Goal: Information Seeking & Learning: Compare options

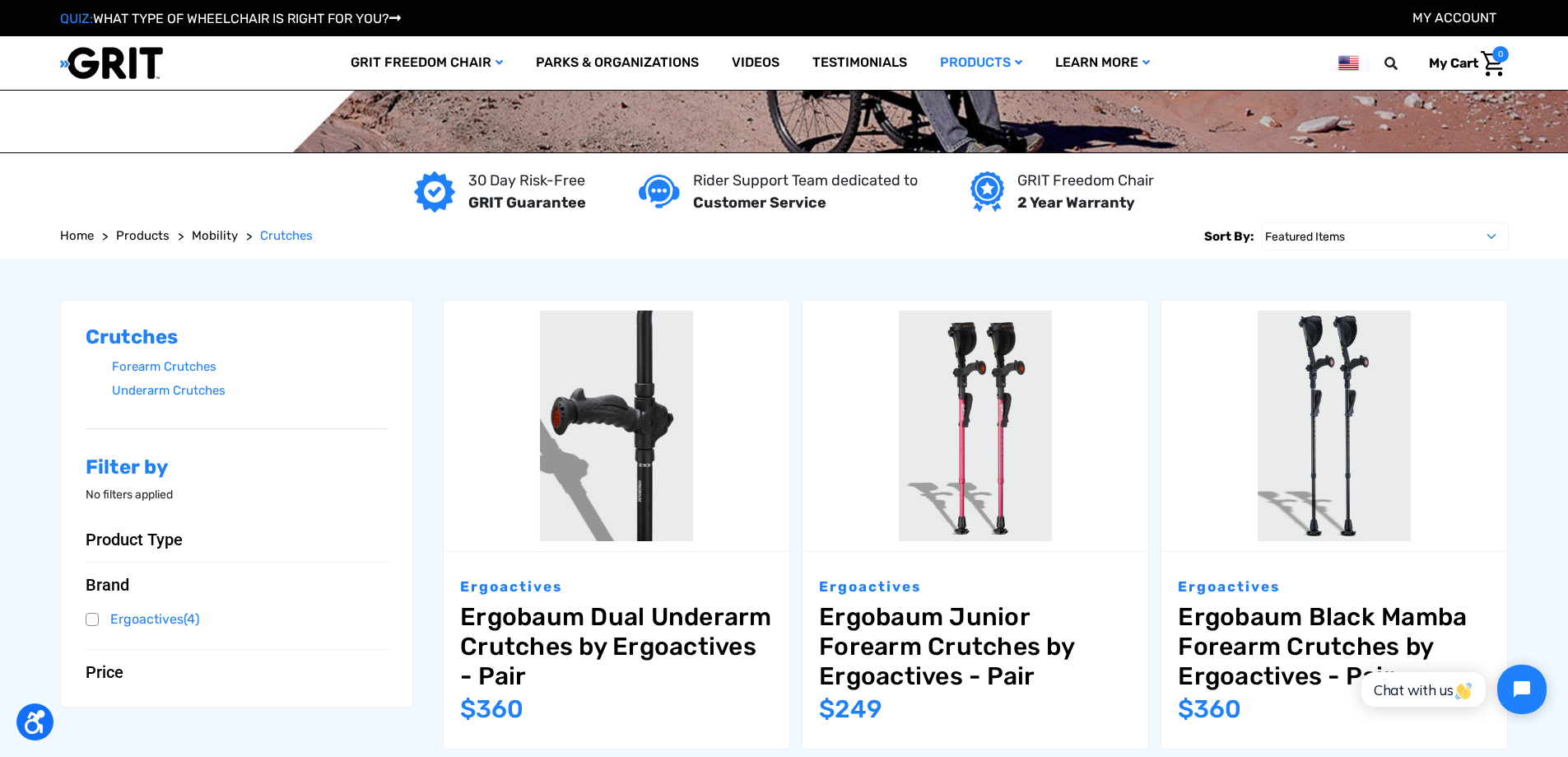
scroll to position [247, 0]
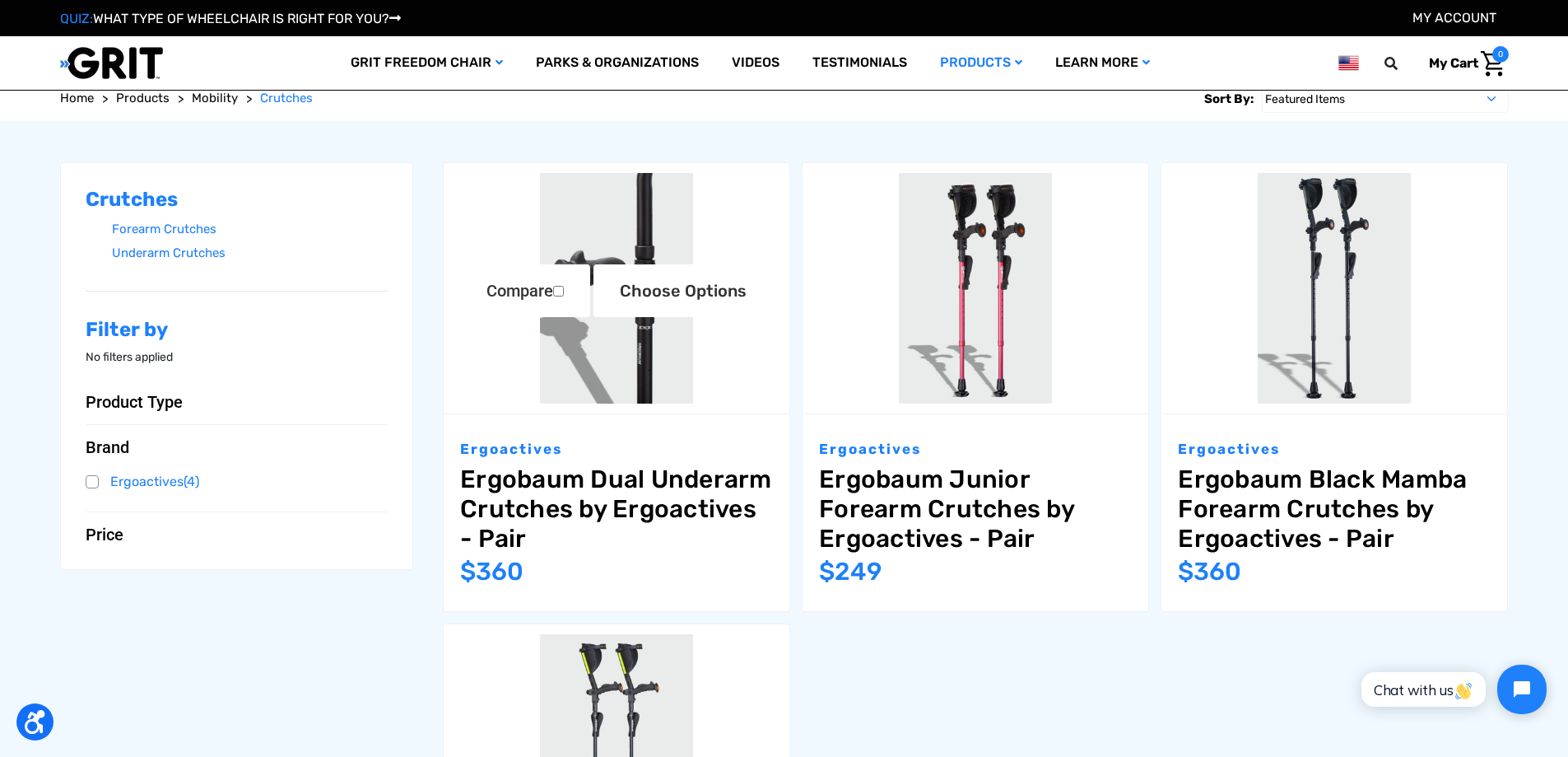
click at [642, 512] on link "Ergobaum Dual Underarm Crutches by Ergoactives - Pair" at bounding box center [616, 508] width 312 height 89
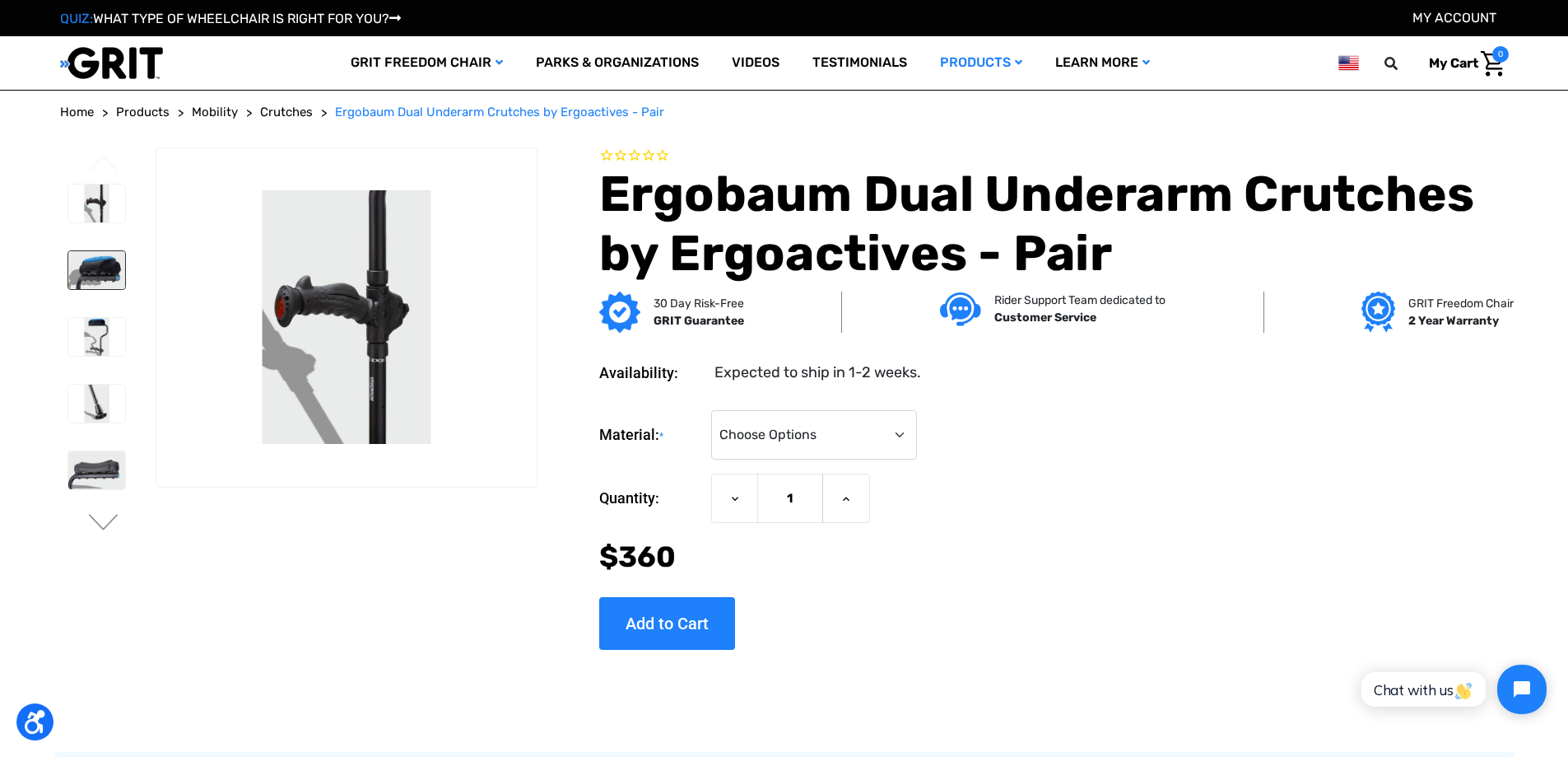
click at [99, 251] on img at bounding box center [96, 270] width 57 height 38
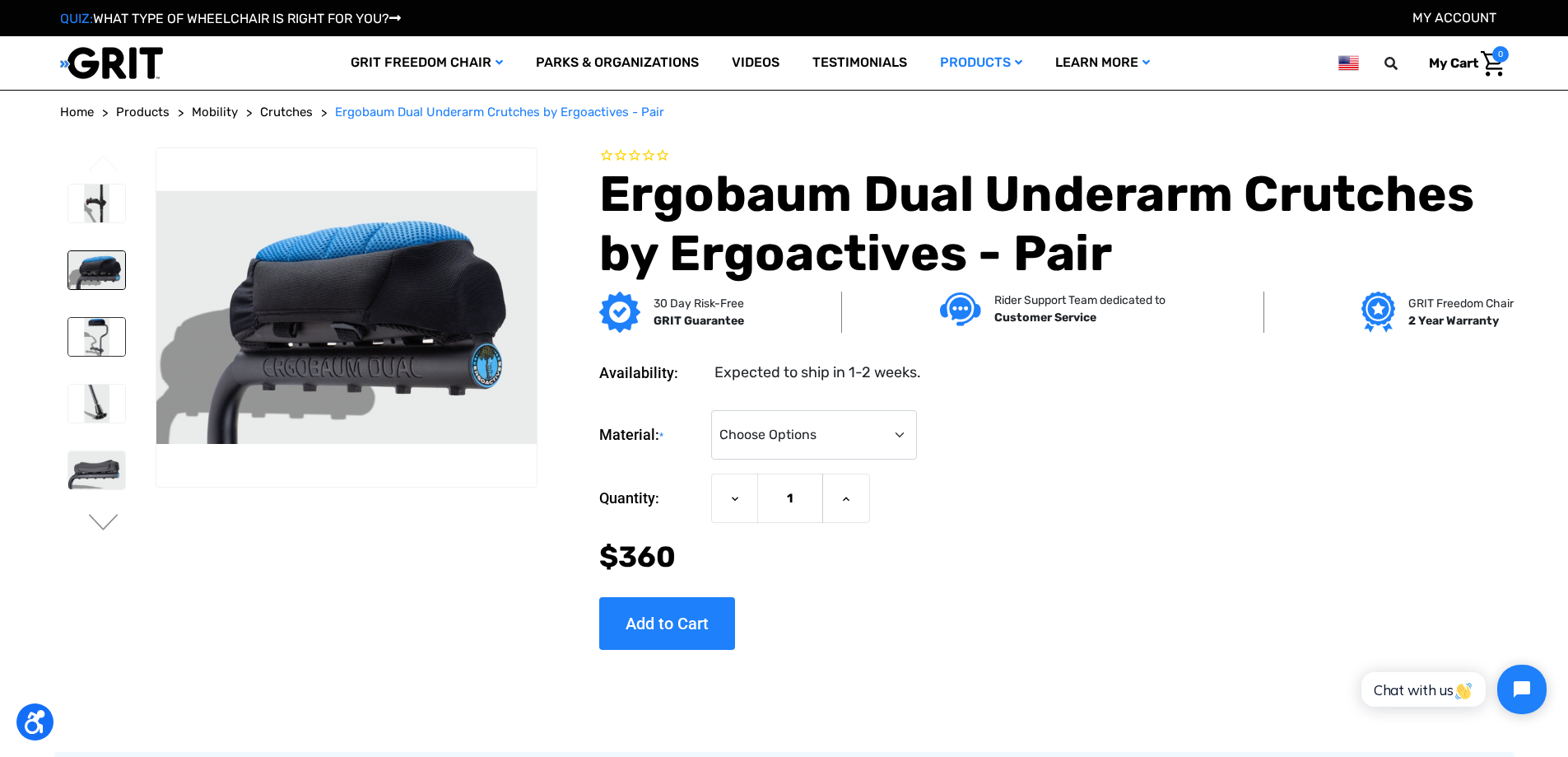
click at [99, 332] on img at bounding box center [96, 337] width 57 height 38
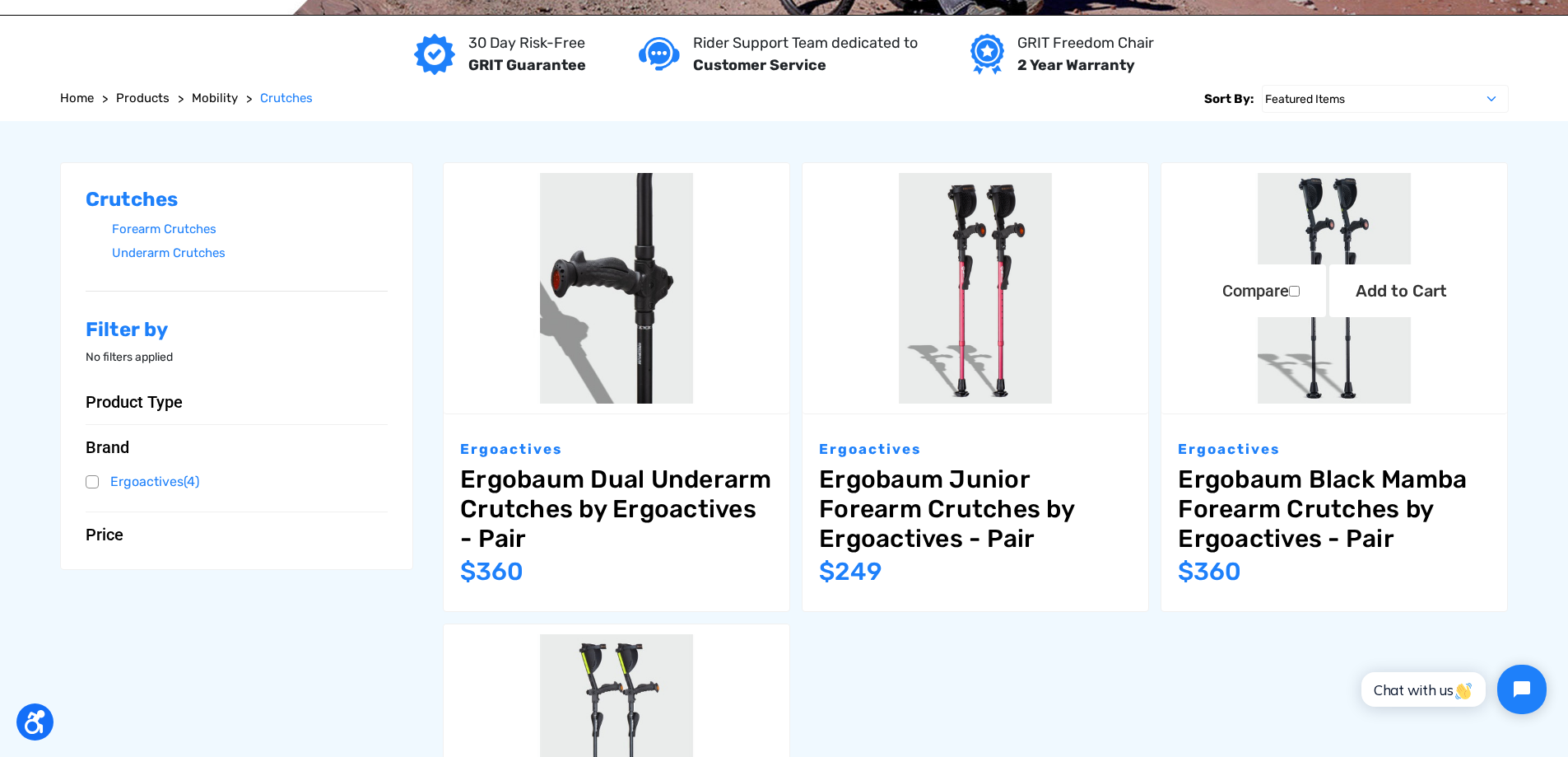
click at [1334, 378] on img "Ergobaum Black Mamba Forearm Crutches by Ergoactives - Pair,$360.00\a" at bounding box center [1334, 289] width 346 height 230
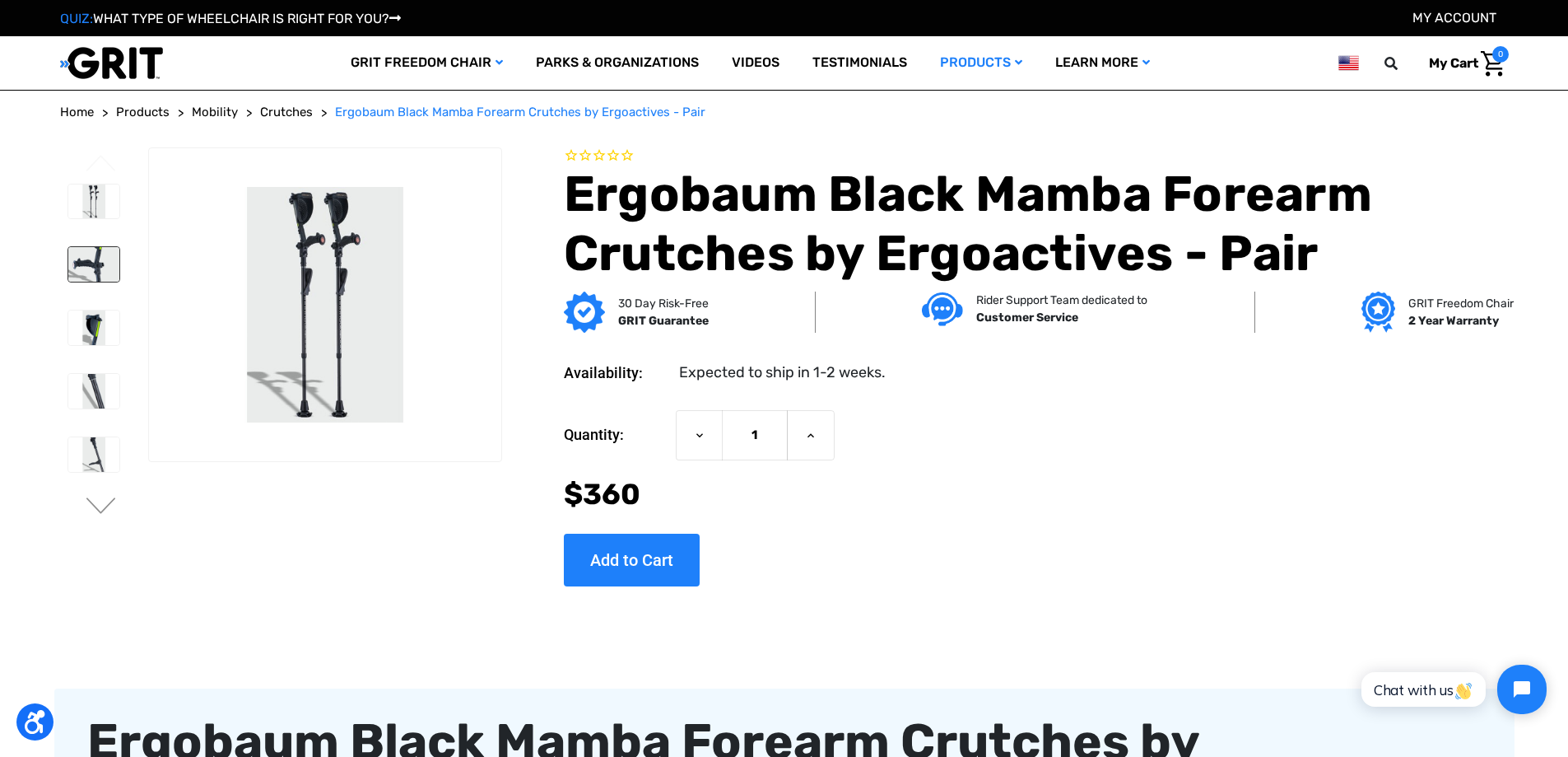
click at [93, 260] on img at bounding box center [94, 264] width 52 height 35
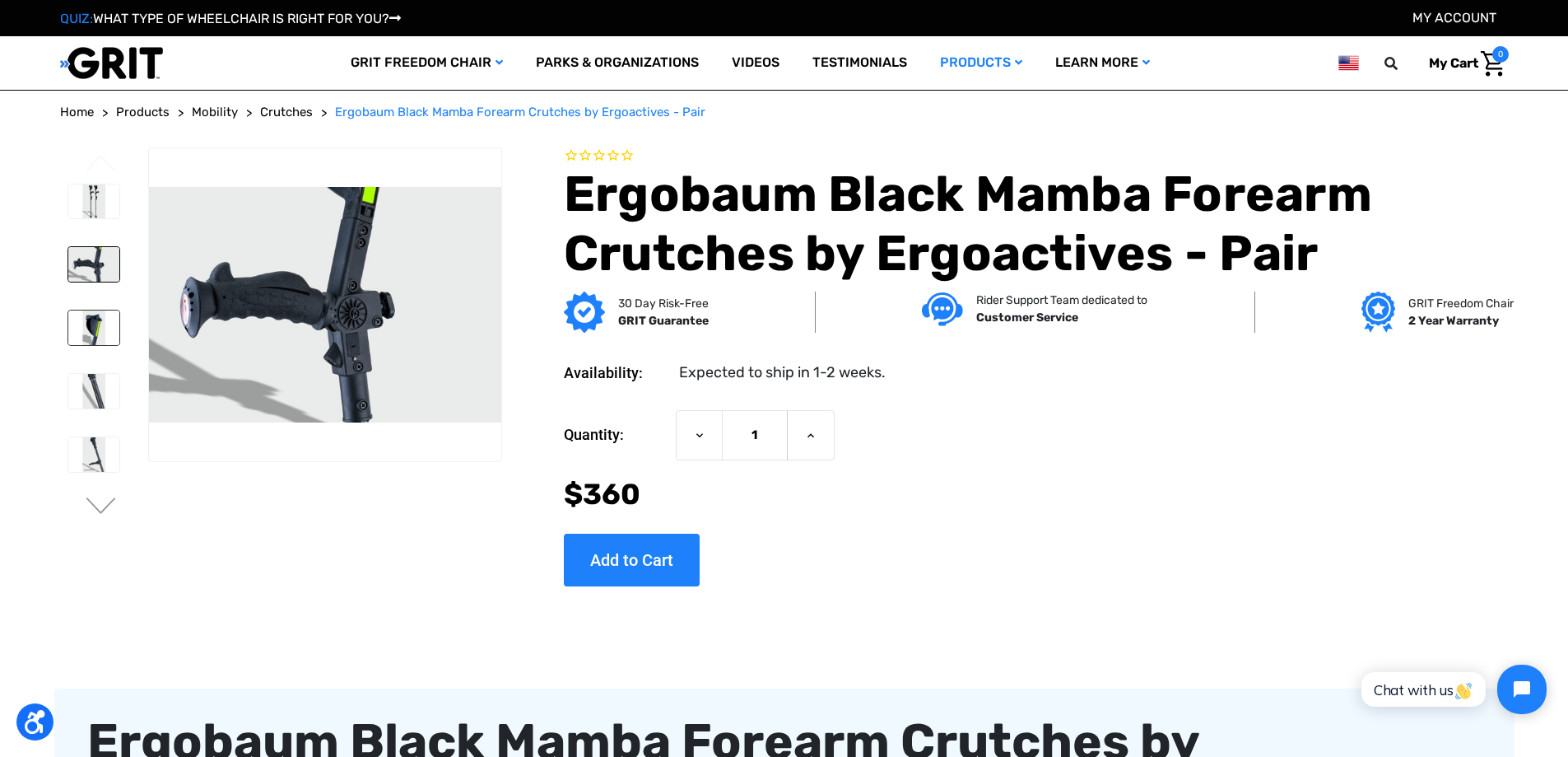
click at [91, 325] on img at bounding box center [94, 328] width 52 height 35
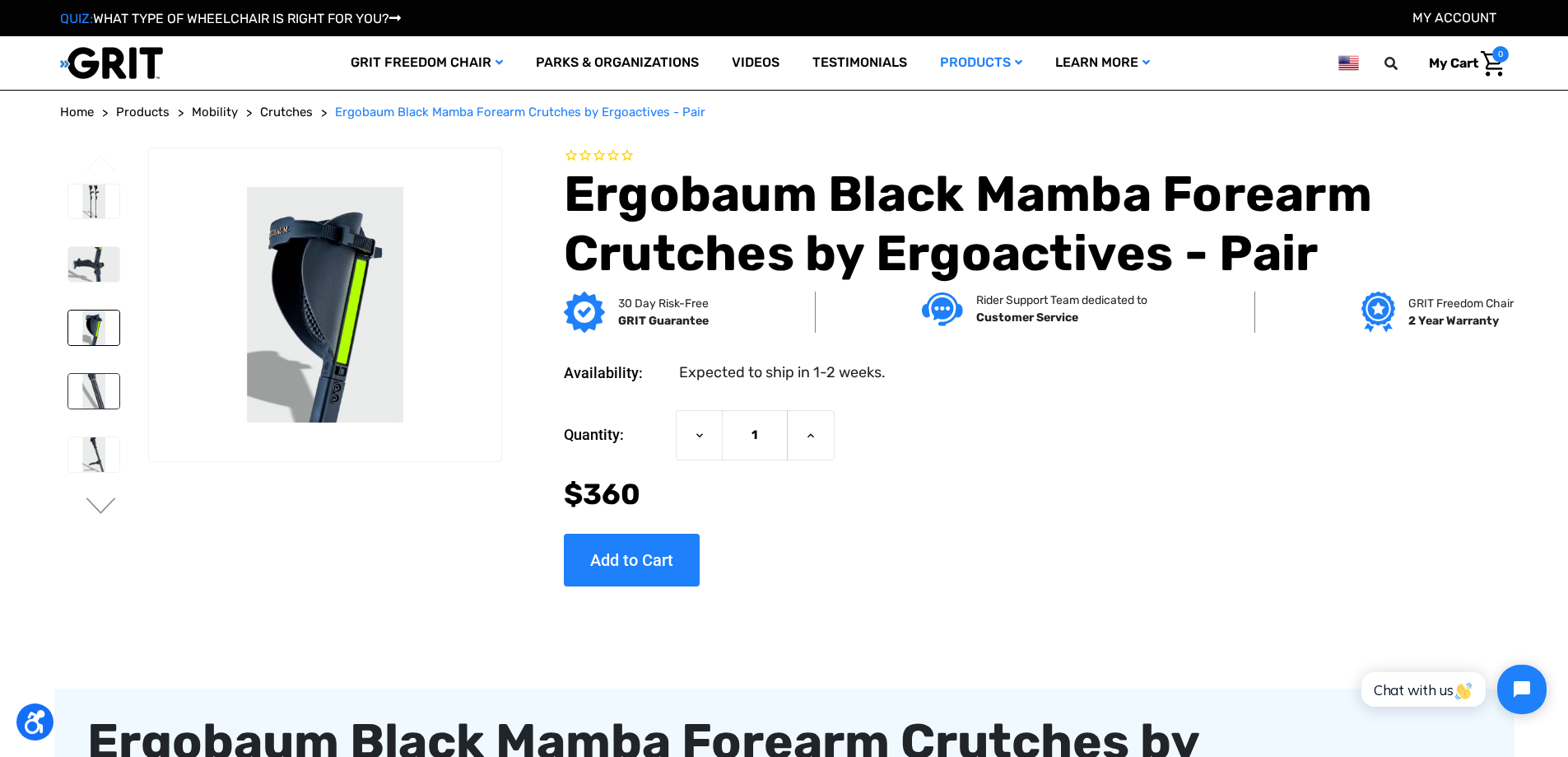
click at [100, 391] on img at bounding box center [94, 391] width 52 height 35
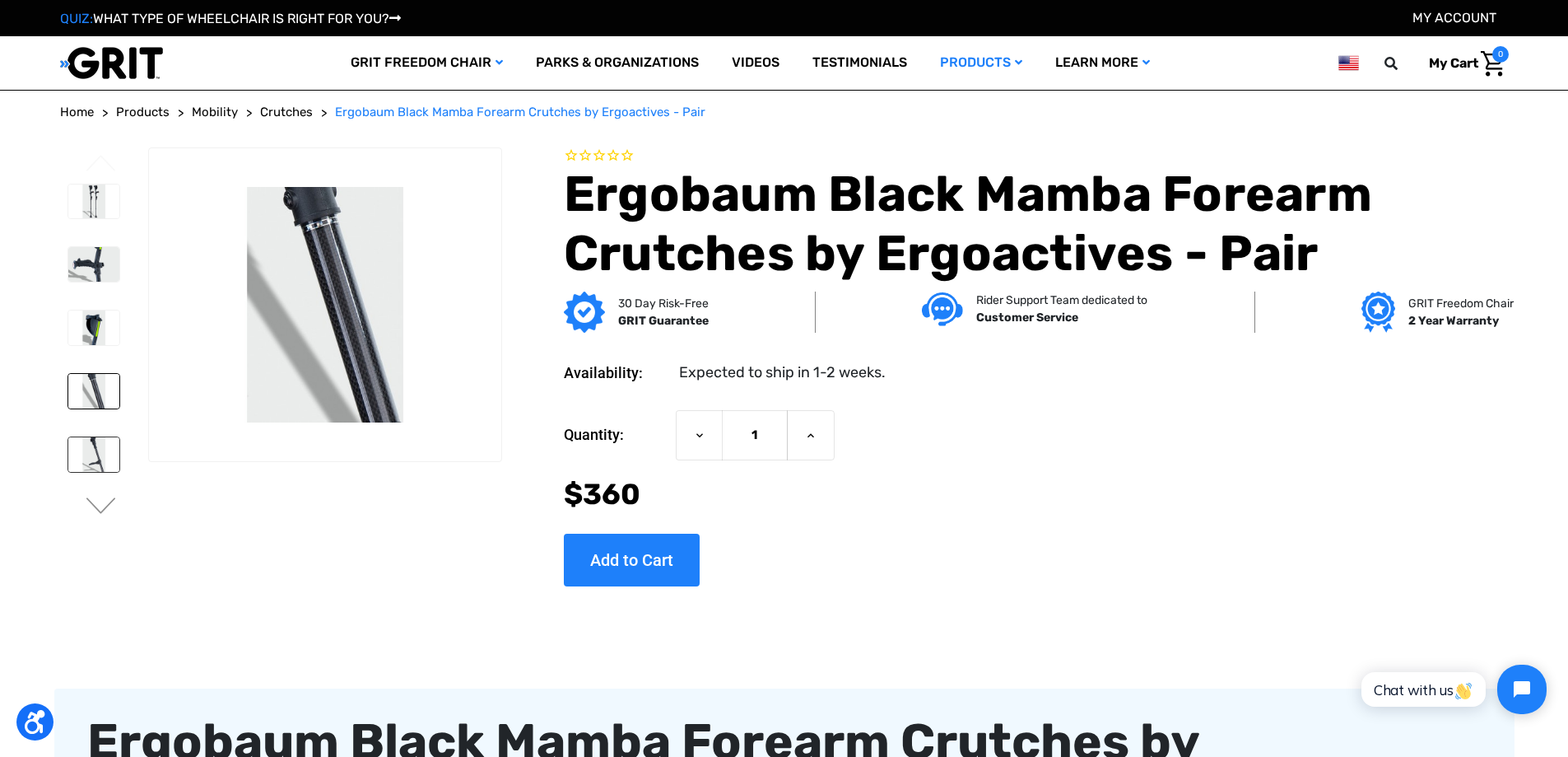
click at [95, 442] on img at bounding box center [94, 454] width 52 height 35
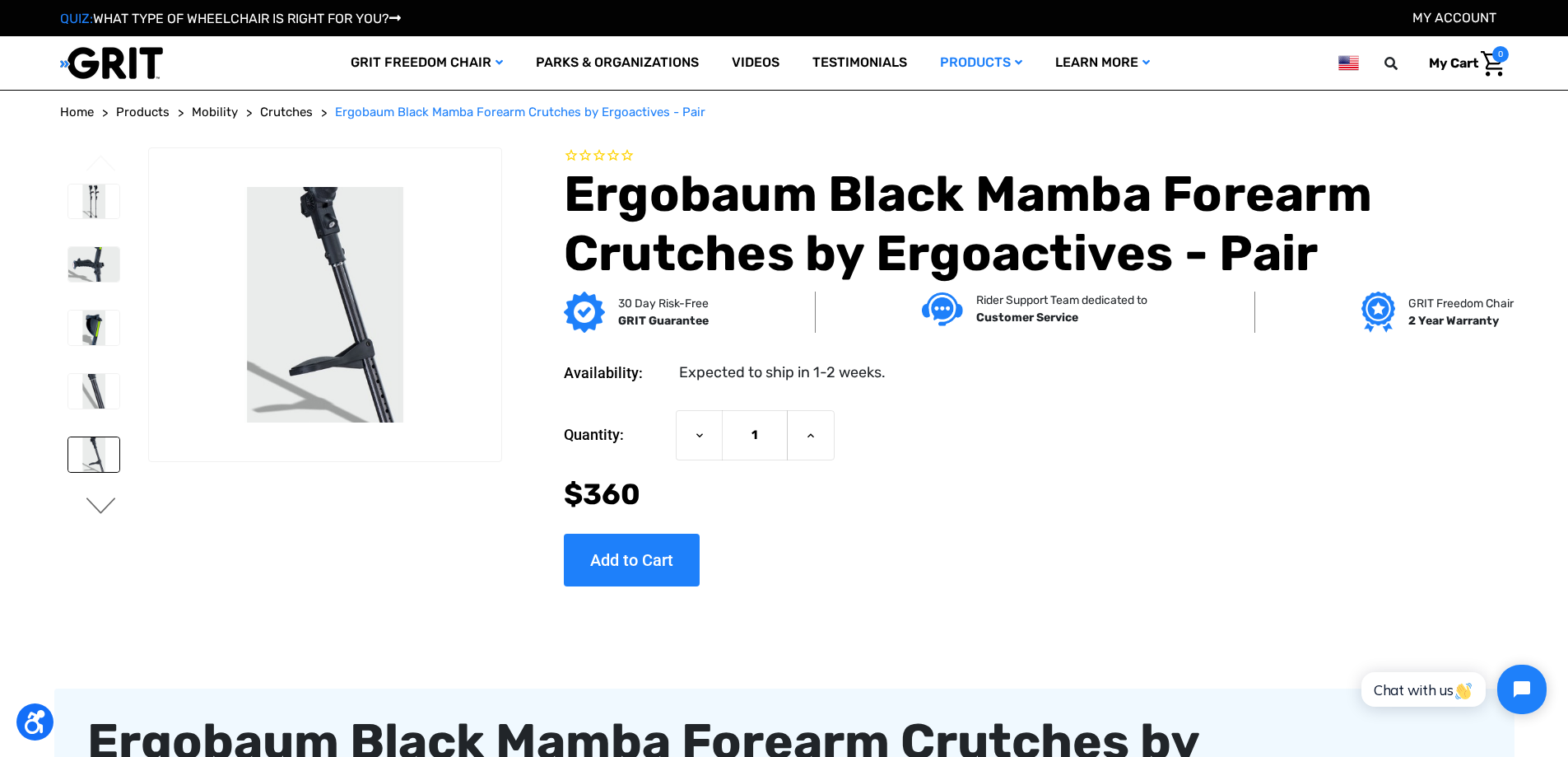
click at [99, 501] on button "Next" at bounding box center [101, 507] width 35 height 20
click at [99, 438] on img at bounding box center [94, 455] width 52 height 35
